Goal: Check status: Check status

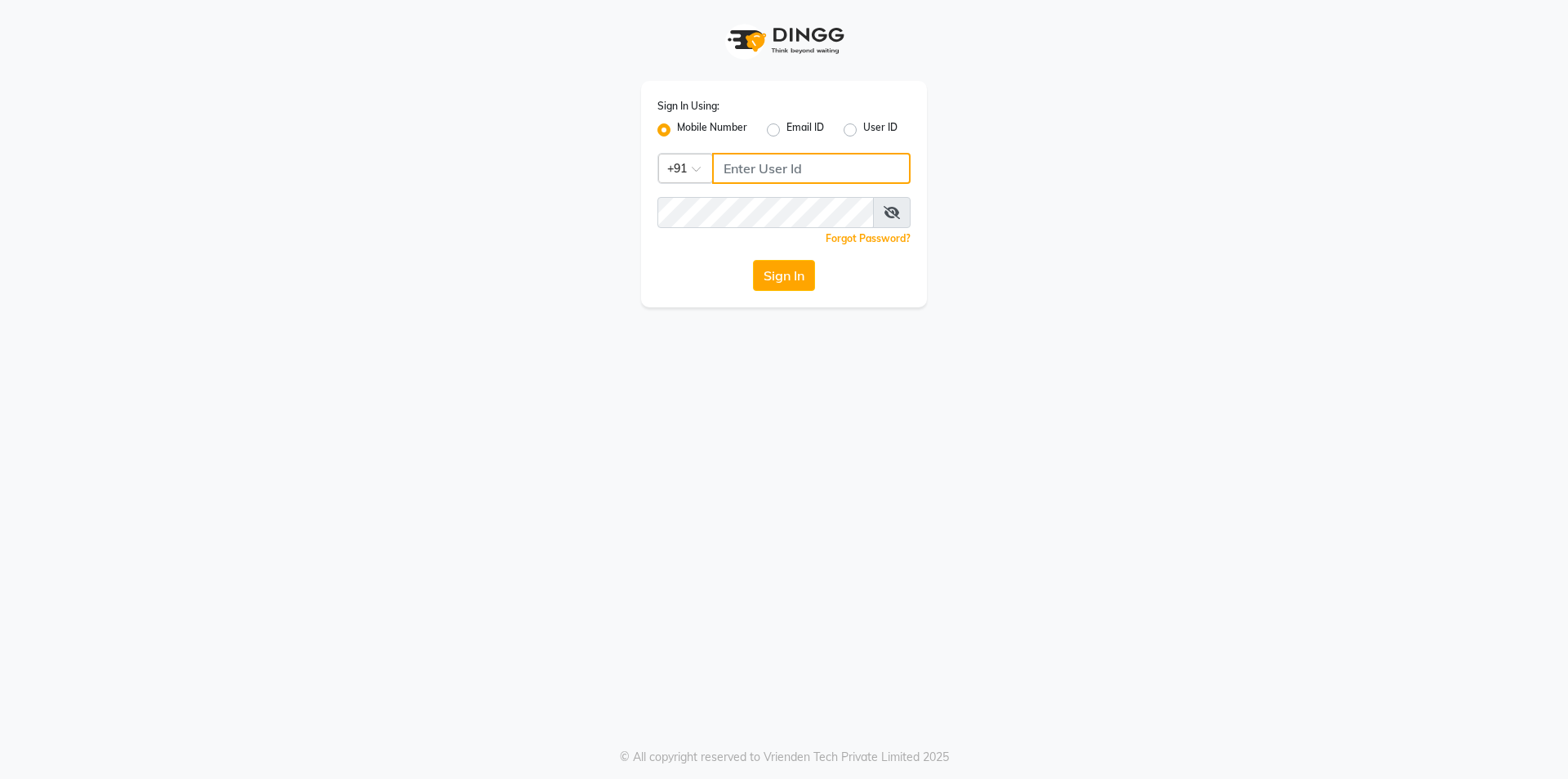
type input "9886884636"
drag, startPoint x: 0, startPoint y: 0, endPoint x: 804, endPoint y: 279, distance: 851.0
click at [804, 279] on button "Sign In" at bounding box center [784, 275] width 62 height 31
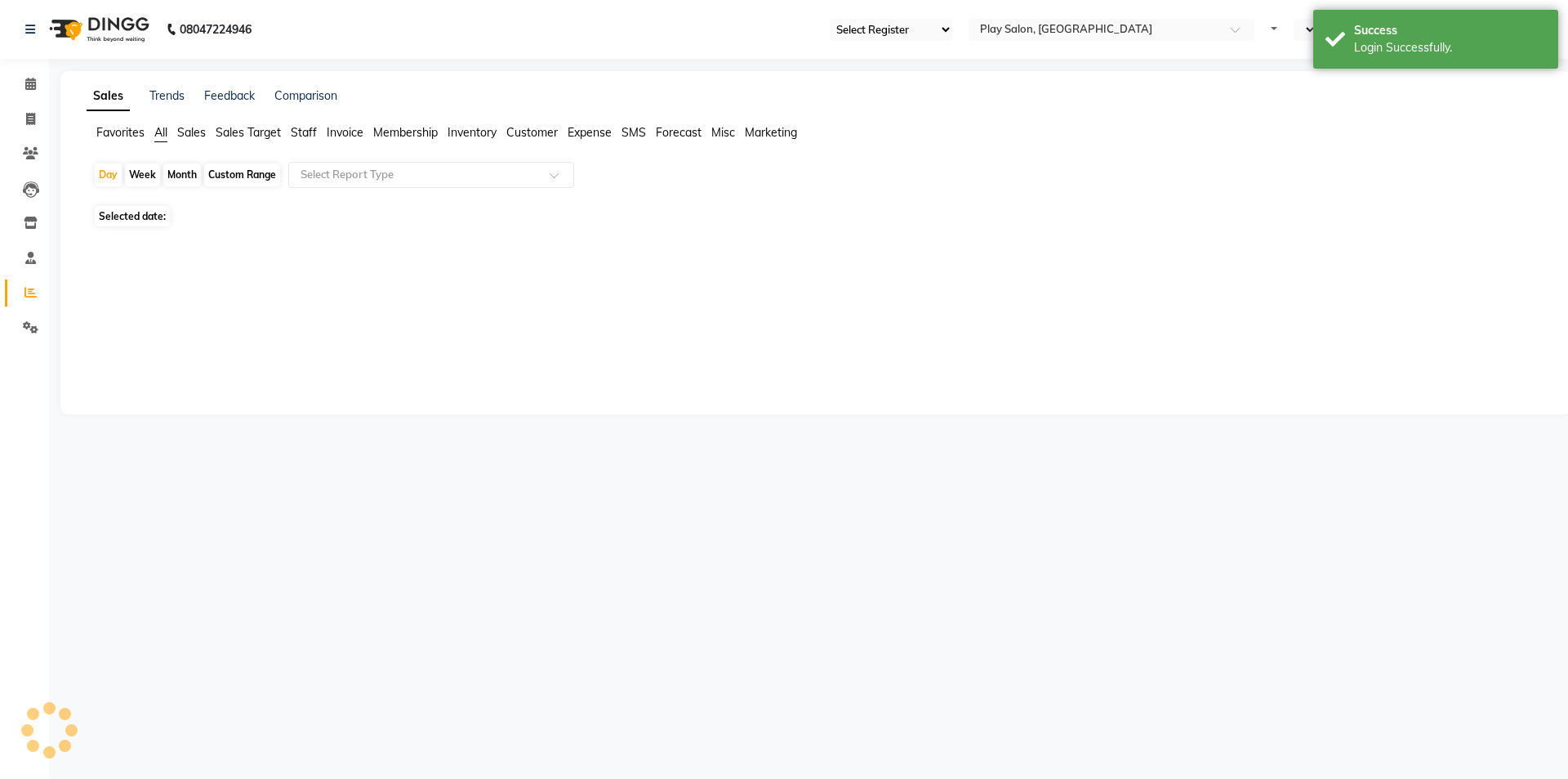
select select "94"
select select "en"
click at [35, 86] on icon at bounding box center [30, 84] width 11 height 13
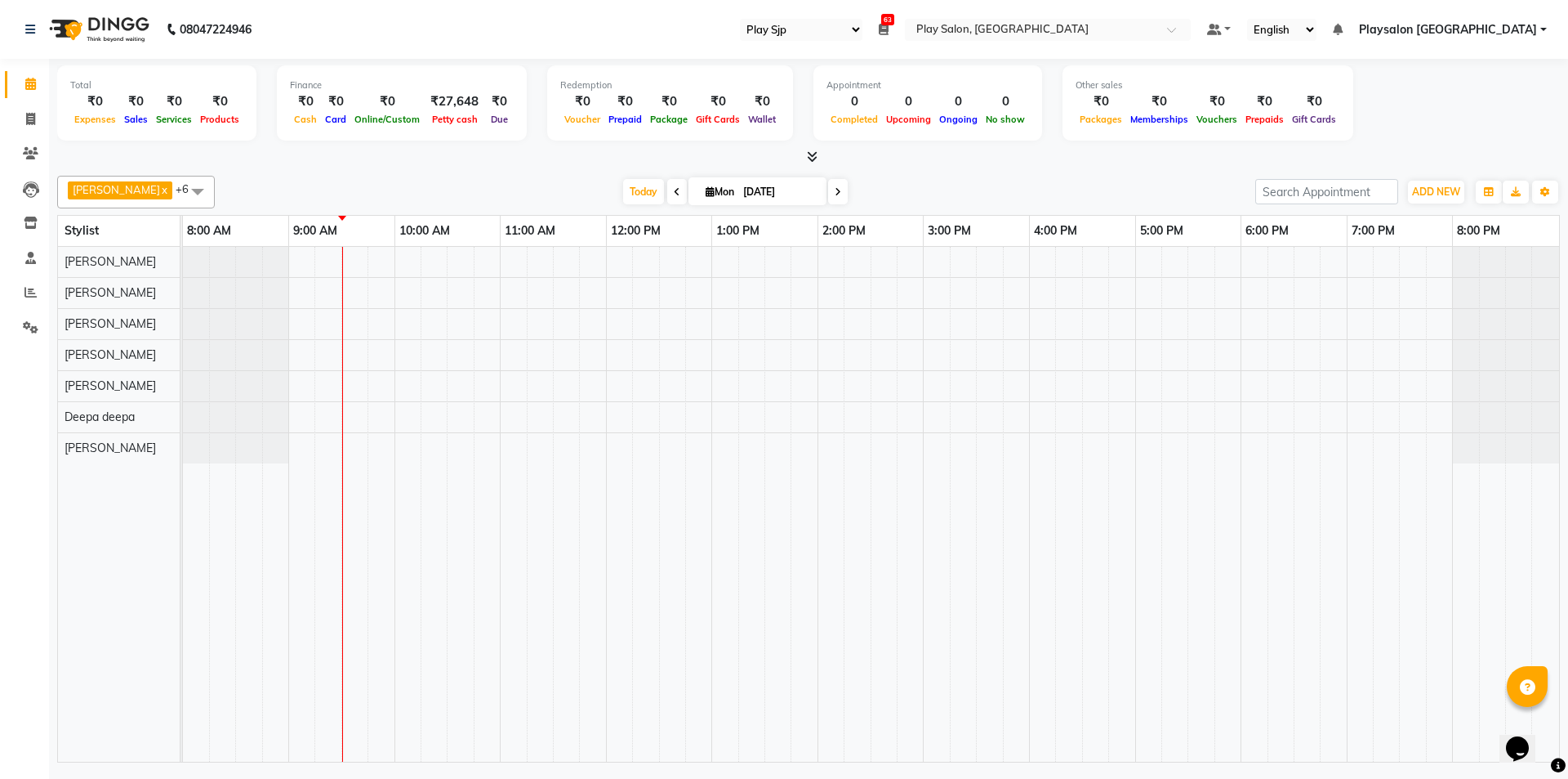
click at [674, 192] on icon at bounding box center [677, 192] width 7 height 10
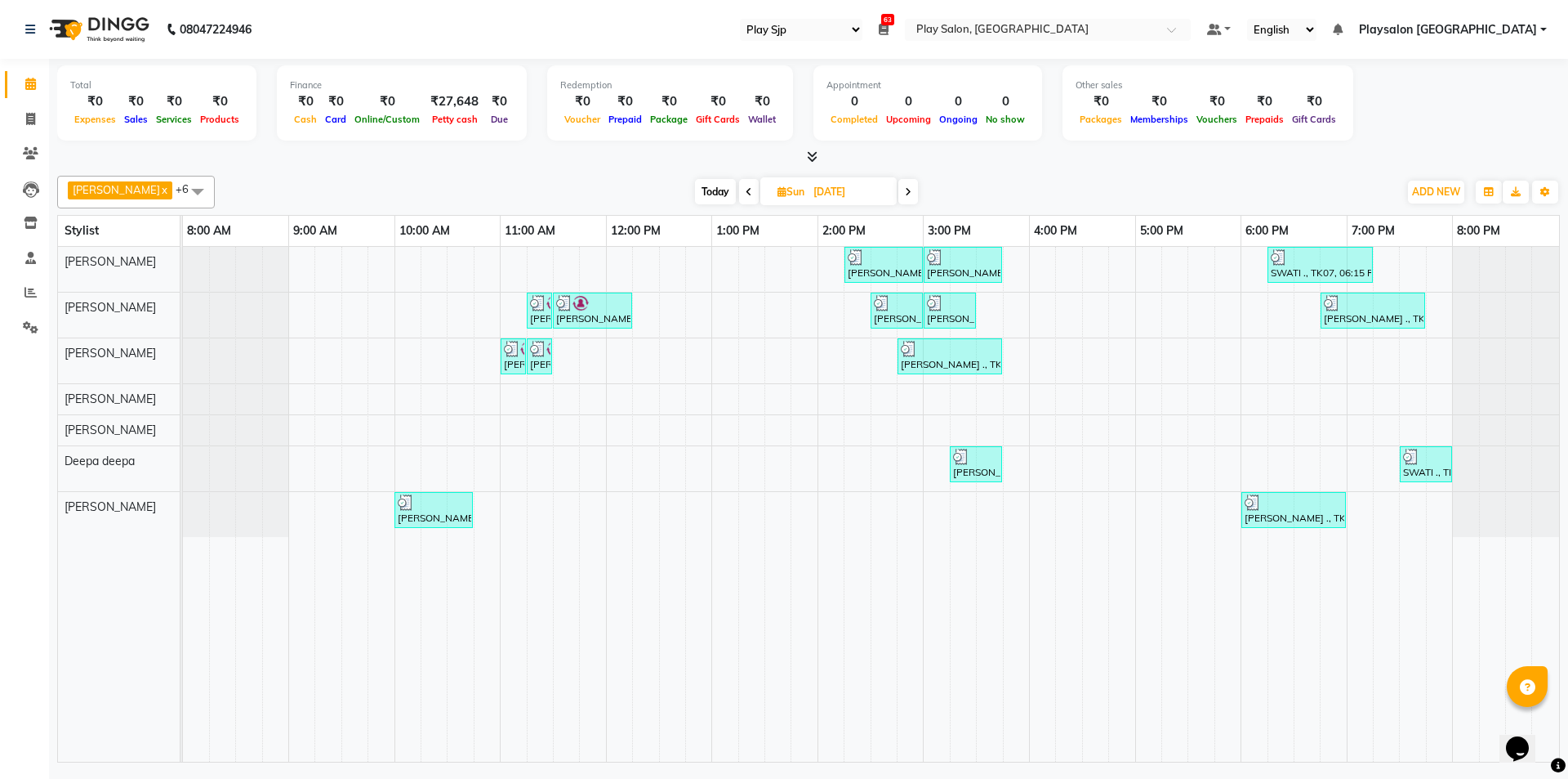
click at [905, 193] on icon at bounding box center [908, 192] width 7 height 10
type input "[DATE]"
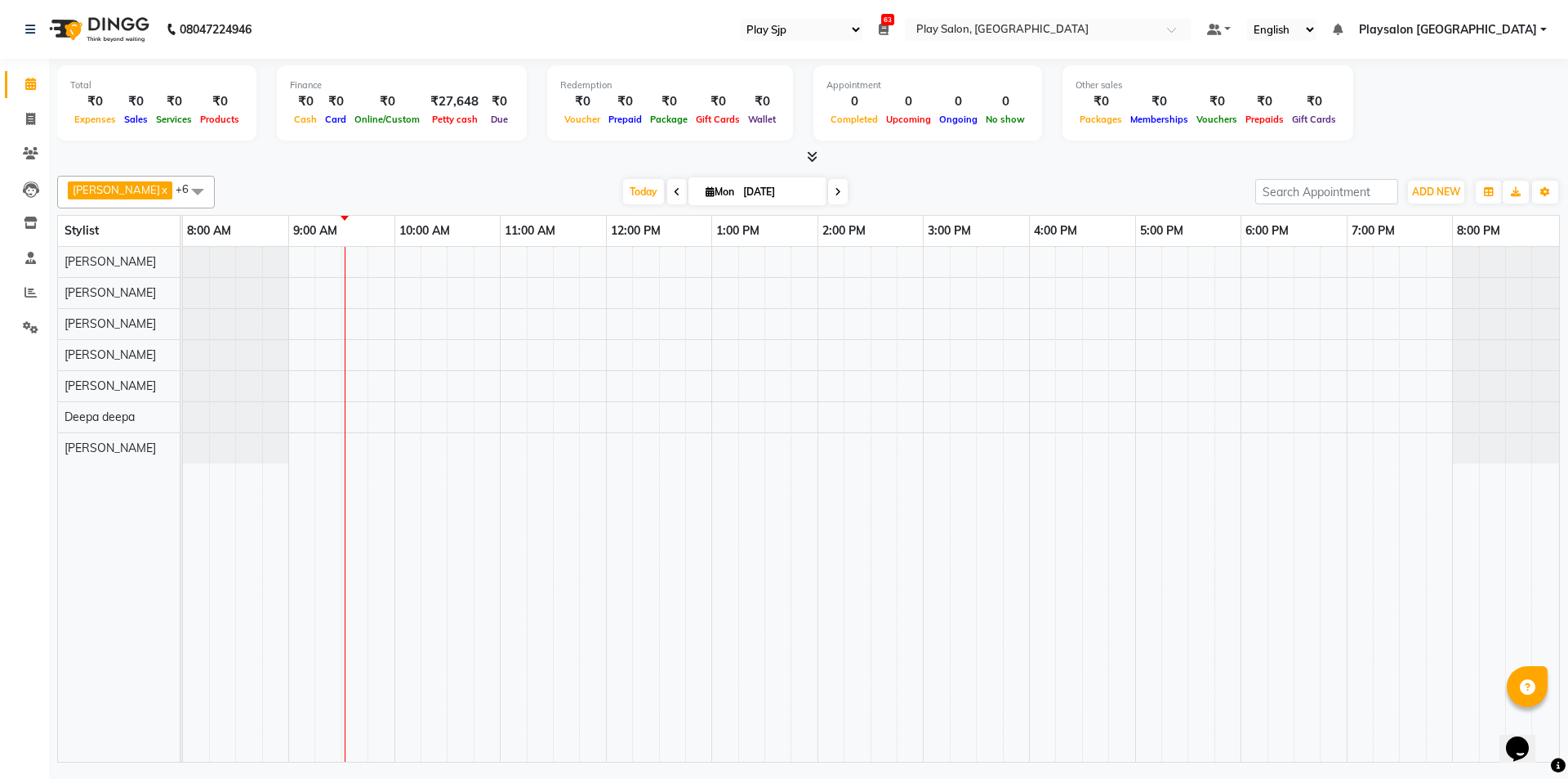
click at [768, 190] on input "[DATE]" at bounding box center [779, 192] width 82 height 24
select select "9"
select select "2025"
click at [788, 194] on input "[DATE]" at bounding box center [779, 192] width 82 height 24
